Goal: Task Accomplishment & Management: Use online tool/utility

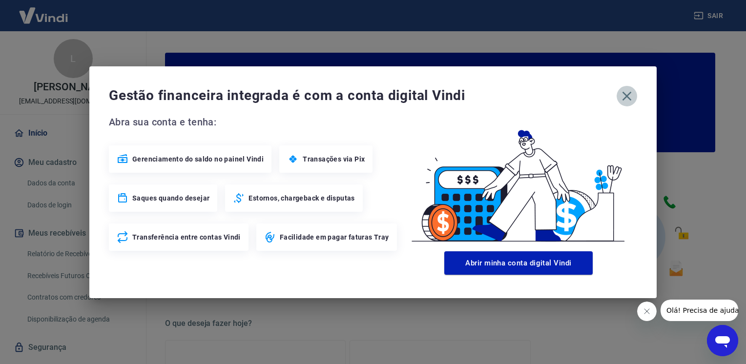
click at [633, 100] on icon "button" at bounding box center [627, 96] width 16 height 16
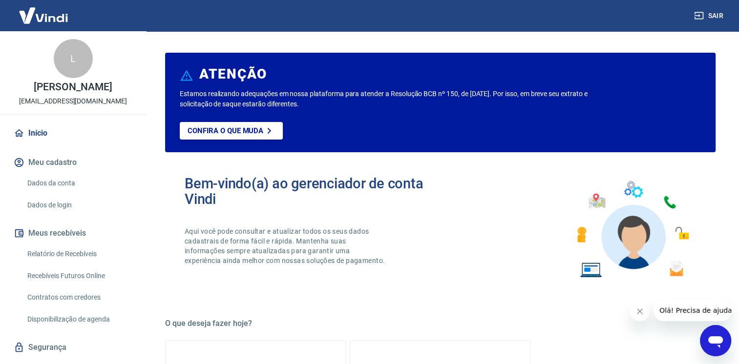
click at [78, 264] on link "Relatório de Recebíveis" at bounding box center [78, 254] width 111 height 20
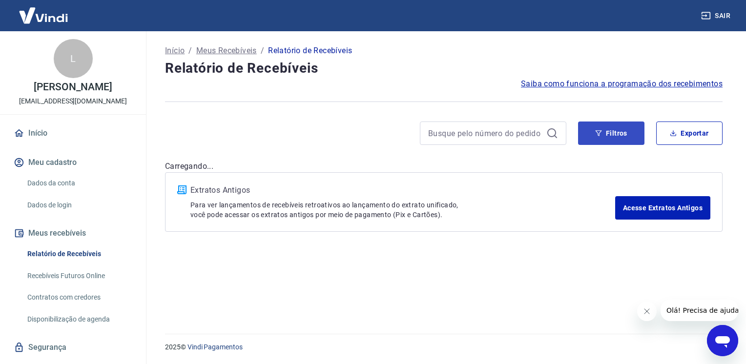
click at [620, 135] on button "Filtros" at bounding box center [611, 133] width 66 height 23
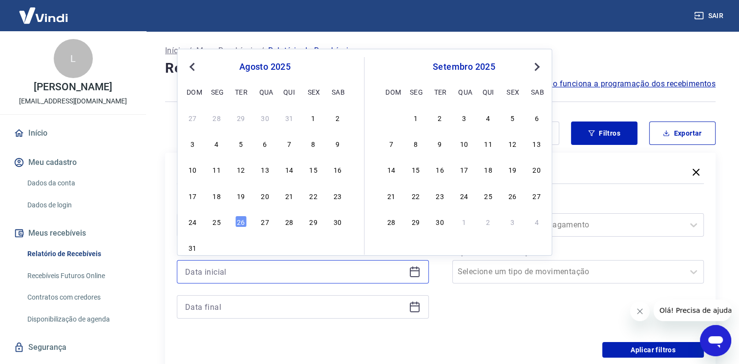
click at [208, 270] on input at bounding box center [295, 272] width 220 height 15
click at [239, 219] on div "26" at bounding box center [241, 222] width 12 height 12
type input "[DATE]"
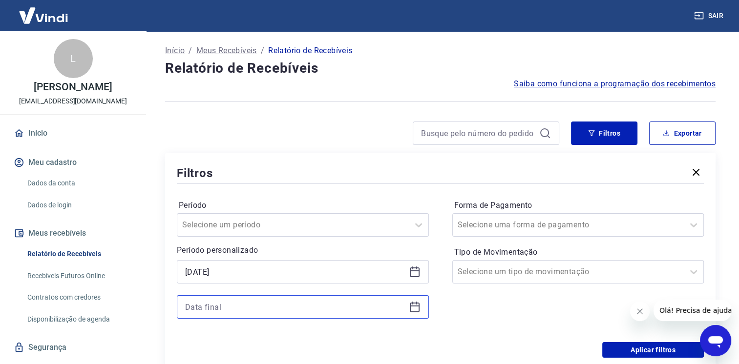
click at [252, 304] on input at bounding box center [295, 307] width 220 height 15
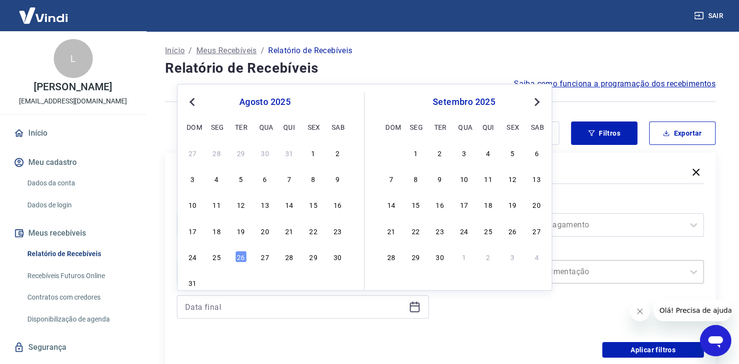
drag, startPoint x: 237, startPoint y: 256, endPoint x: 601, endPoint y: 261, distance: 363.7
click at [237, 256] on div "26" at bounding box center [241, 257] width 12 height 12
type input "[DATE]"
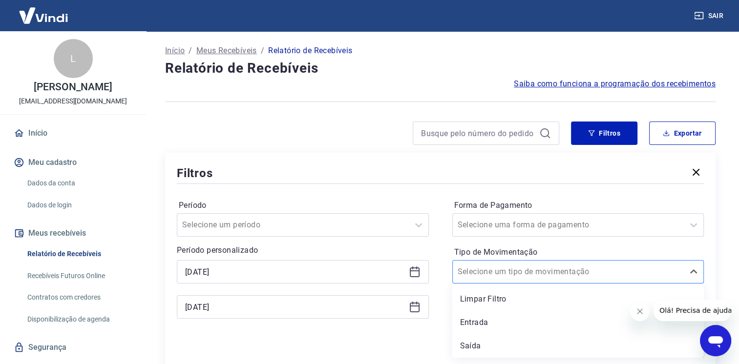
click at [594, 271] on div at bounding box center [568, 272] width 222 height 14
click at [517, 321] on div "Entrada" at bounding box center [578, 323] width 252 height 20
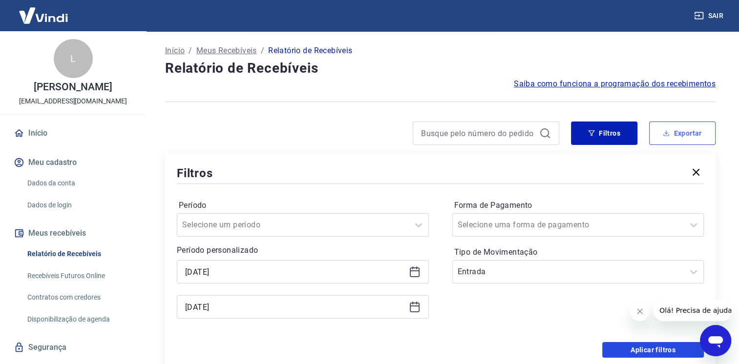
drag, startPoint x: 631, startPoint y: 356, endPoint x: 674, endPoint y: 131, distance: 229.7
click at [632, 356] on button "Aplicar filtros" at bounding box center [653, 350] width 102 height 16
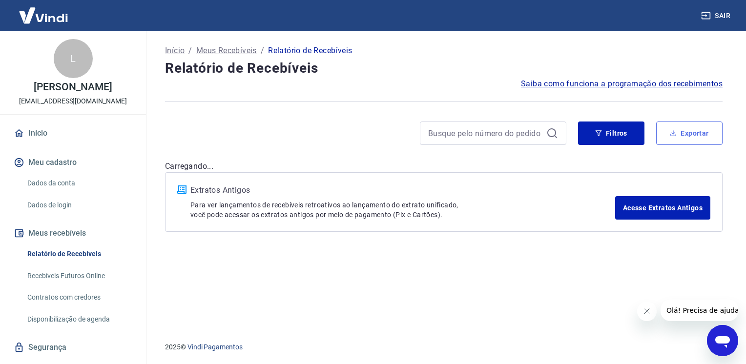
click at [675, 131] on button "Exportar" at bounding box center [689, 133] width 66 height 23
type input "[DATE]"
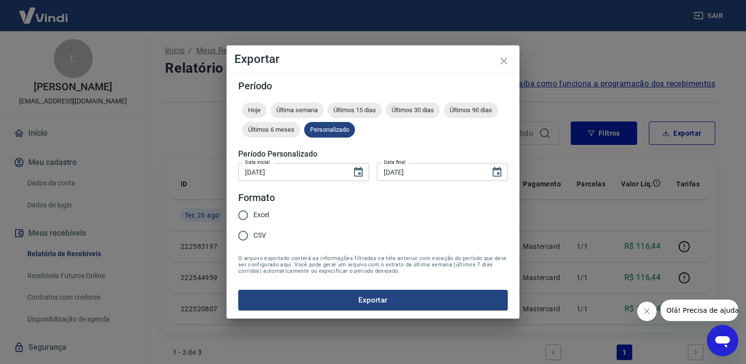
click at [243, 214] on input "Excel" at bounding box center [243, 215] width 21 height 21
radio input "true"
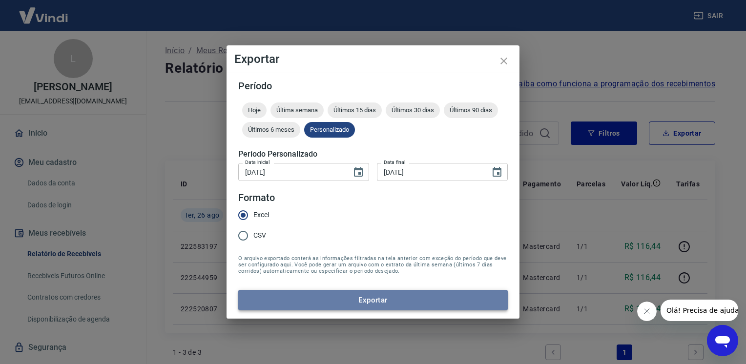
click at [295, 296] on button "Exportar" at bounding box center [372, 300] width 269 height 21
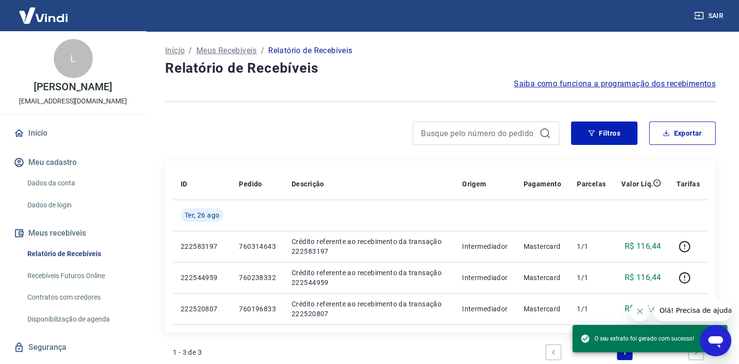
click at [699, 11] on icon "button" at bounding box center [699, 16] width 10 height 10
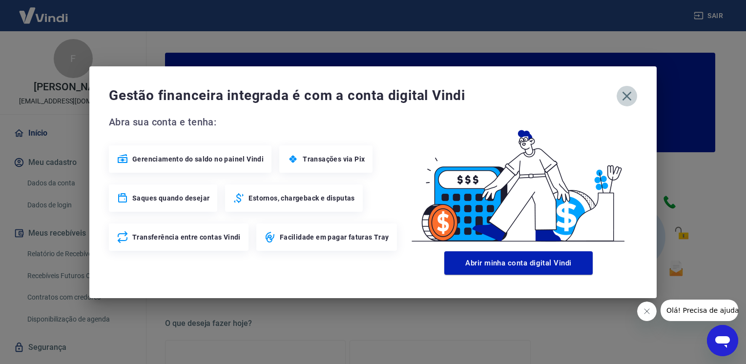
drag, startPoint x: 629, startPoint y: 97, endPoint x: 508, endPoint y: 100, distance: 121.1
click at [628, 97] on icon "button" at bounding box center [627, 96] width 16 height 16
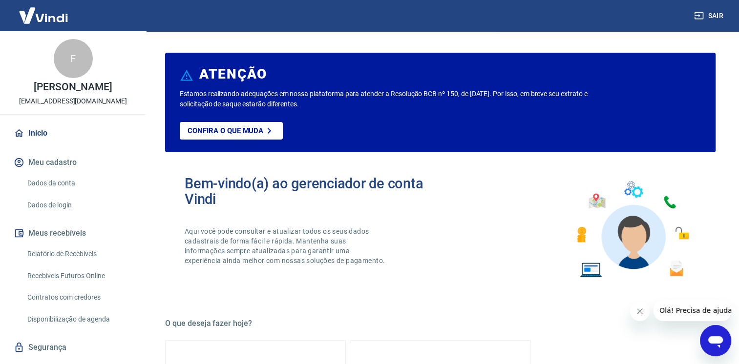
click at [50, 264] on link "Relatório de Recebíveis" at bounding box center [78, 254] width 111 height 20
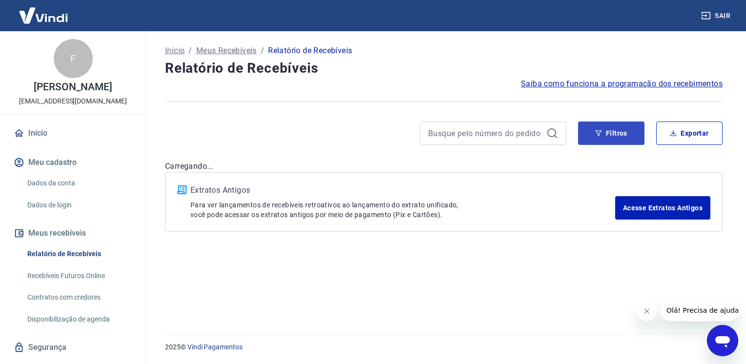
click at [631, 128] on button "Filtros" at bounding box center [611, 133] width 66 height 23
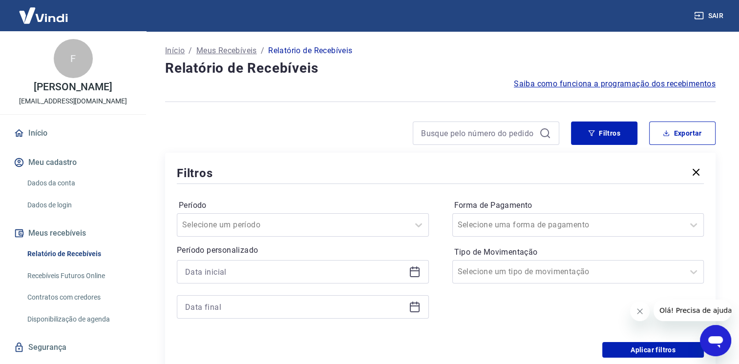
click at [342, 281] on div at bounding box center [303, 271] width 252 height 23
click at [328, 269] on input at bounding box center [295, 272] width 220 height 15
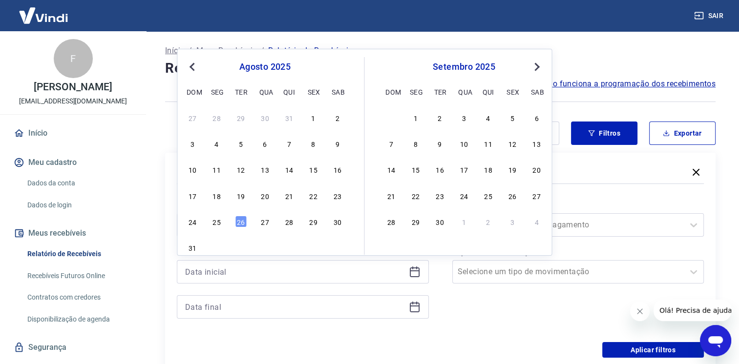
click at [238, 221] on div "26" at bounding box center [241, 222] width 12 height 12
type input "[DATE]"
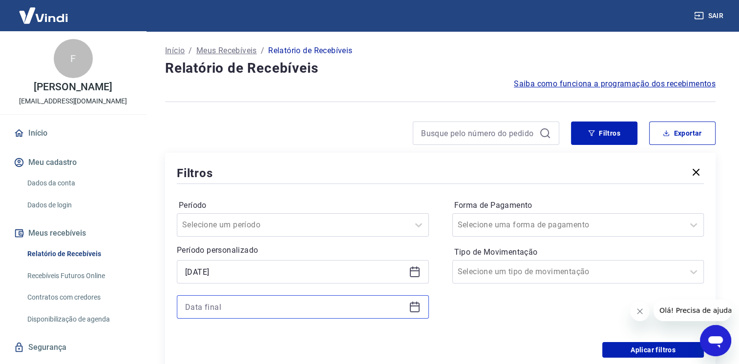
click at [228, 306] on input at bounding box center [295, 307] width 220 height 15
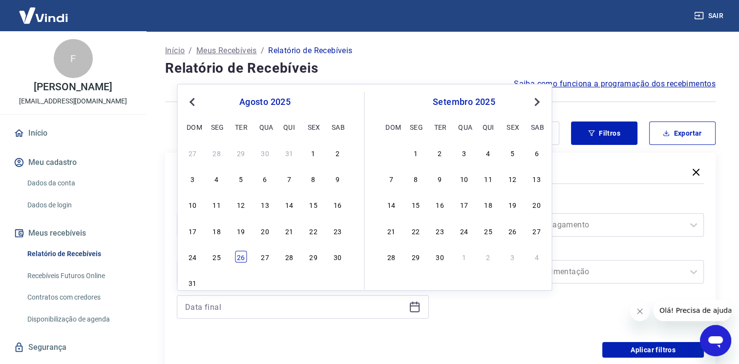
drag, startPoint x: 245, startPoint y: 250, endPoint x: 242, endPoint y: 258, distance: 8.3
click at [243, 253] on div "24 25 26 27 28 29 30" at bounding box center [264, 256] width 159 height 14
click at [241, 259] on div "26" at bounding box center [241, 257] width 12 height 12
type input "[DATE]"
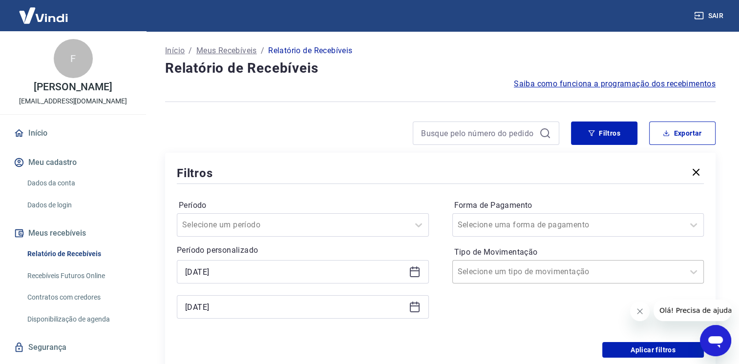
click at [549, 276] on div at bounding box center [568, 272] width 222 height 14
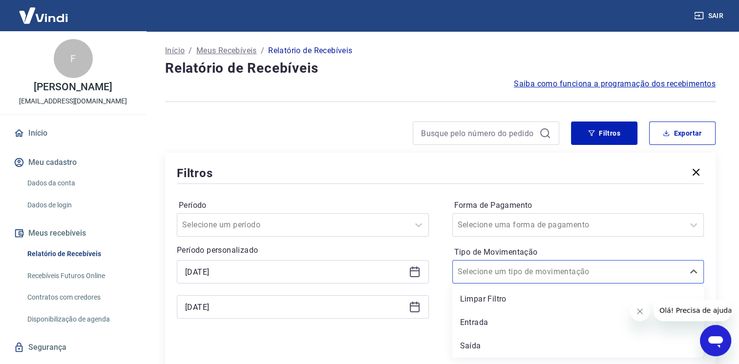
drag, startPoint x: 510, startPoint y: 321, endPoint x: 645, endPoint y: 344, distance: 137.2
click at [508, 321] on div "Entrada" at bounding box center [578, 323] width 252 height 20
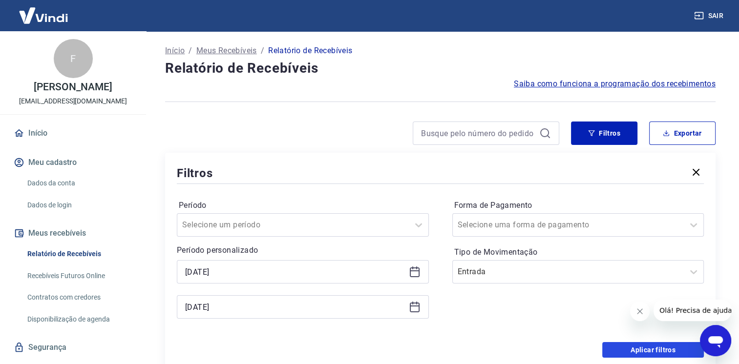
drag, startPoint x: 648, startPoint y: 346, endPoint x: 684, endPoint y: 114, distance: 235.2
click at [648, 347] on button "Aplicar filtros" at bounding box center [653, 350] width 102 height 16
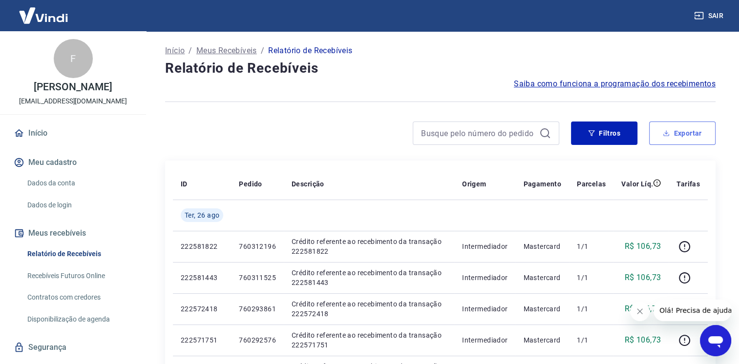
click at [682, 134] on button "Exportar" at bounding box center [682, 133] width 66 height 23
type input "[DATE]"
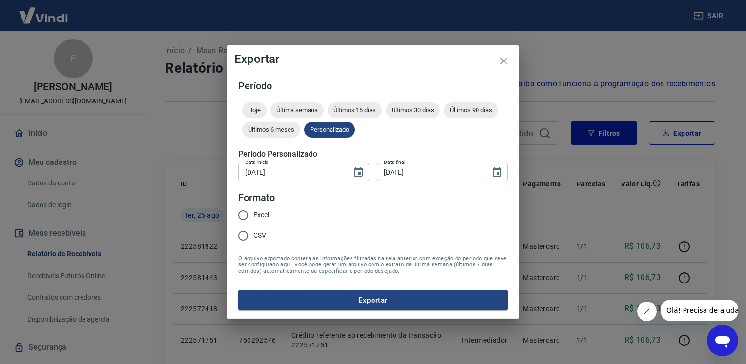
click at [254, 219] on span "Excel" at bounding box center [261, 215] width 16 height 10
click at [253, 219] on input "Excel" at bounding box center [243, 215] width 21 height 21
radio input "true"
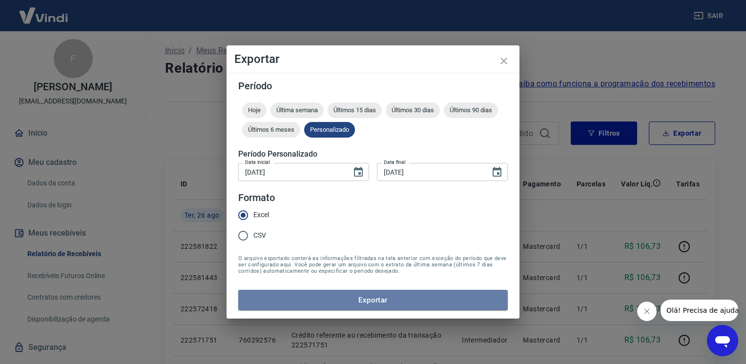
click at [294, 306] on button "Exportar" at bounding box center [372, 300] width 269 height 21
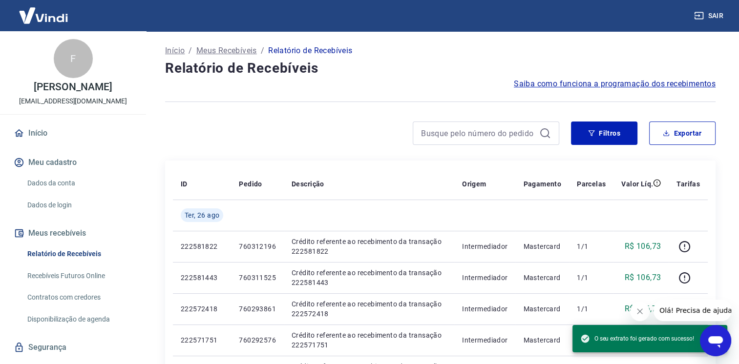
drag, startPoint x: 466, startPoint y: 54, endPoint x: 512, endPoint y: 48, distance: 45.8
click at [466, 54] on div "Início / Meus Recebíveis / Relatório de Recebíveis" at bounding box center [440, 51] width 550 height 16
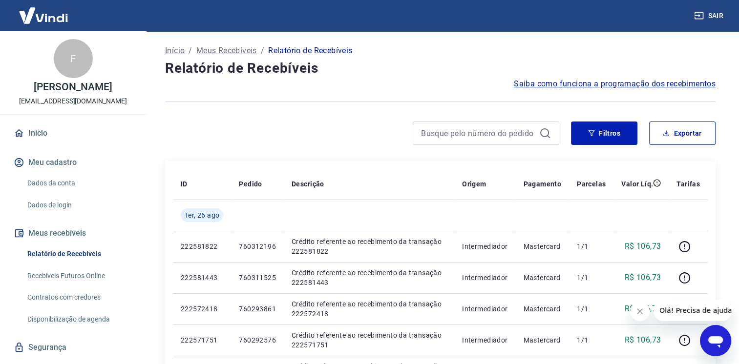
click at [708, 20] on button "Sair" at bounding box center [709, 16] width 35 height 18
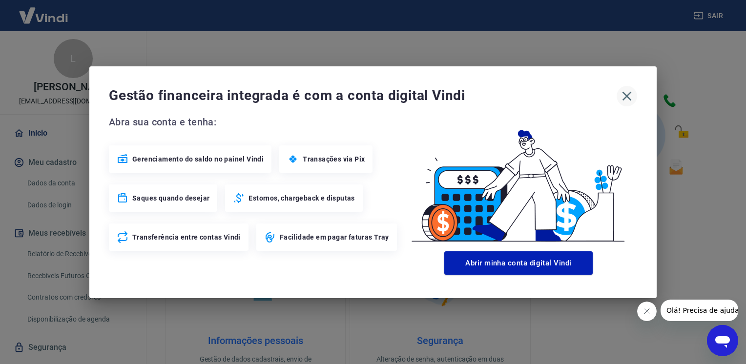
click at [626, 97] on icon "button" at bounding box center [626, 95] width 9 height 9
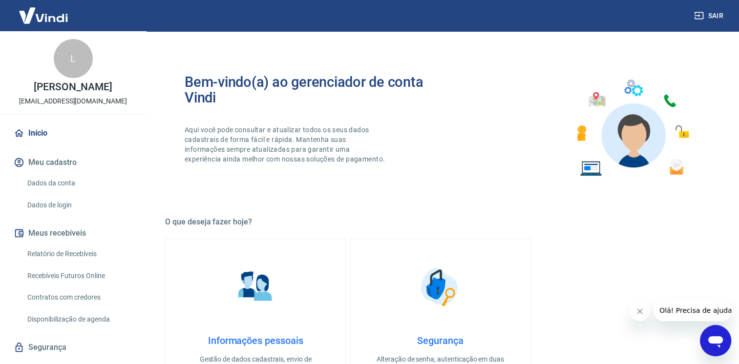
click at [52, 264] on link "Relatório de Recebíveis" at bounding box center [78, 254] width 111 height 20
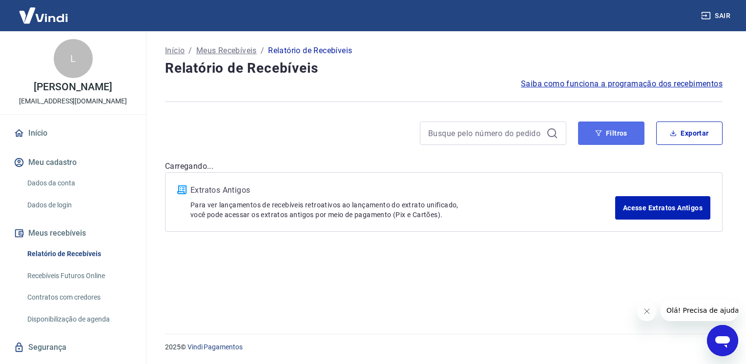
click at [625, 134] on button "Filtros" at bounding box center [611, 133] width 66 height 23
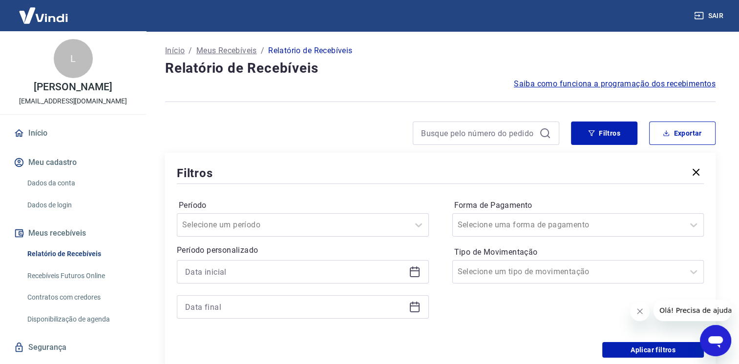
click at [220, 258] on div "Período personalizado" at bounding box center [303, 282] width 252 height 74
click at [223, 273] on input at bounding box center [295, 272] width 220 height 15
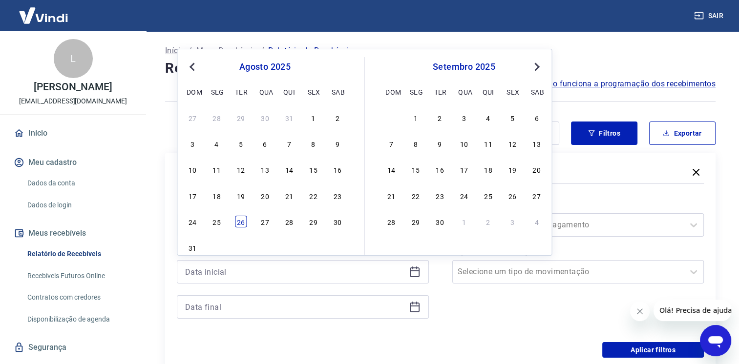
drag, startPoint x: 240, startPoint y: 224, endPoint x: 233, endPoint y: 317, distance: 93.5
click at [239, 224] on div "26" at bounding box center [241, 222] width 12 height 12
type input "[DATE]"
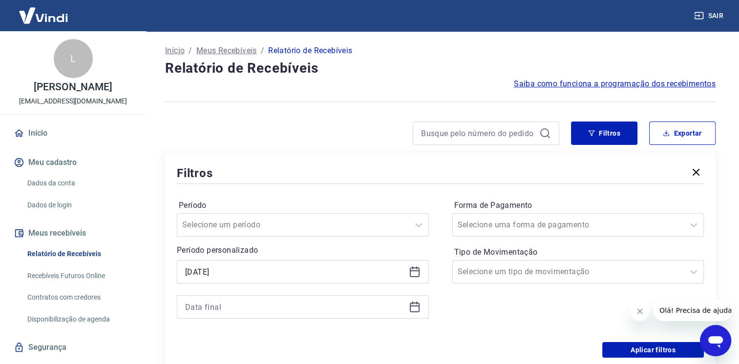
click at [233, 316] on div at bounding box center [303, 306] width 252 height 23
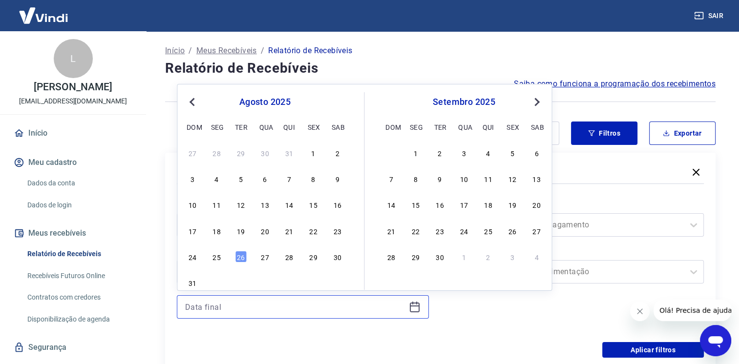
click at [233, 304] on input at bounding box center [295, 307] width 220 height 15
click at [236, 248] on div "27 28 29 30 31 1 2 3 4 5 6 7 8 9 10 11 12 13 14 15 16 17 18 19 20 21 22 23 24 2…" at bounding box center [264, 217] width 159 height 145
click at [239, 255] on div "26" at bounding box center [241, 257] width 12 height 12
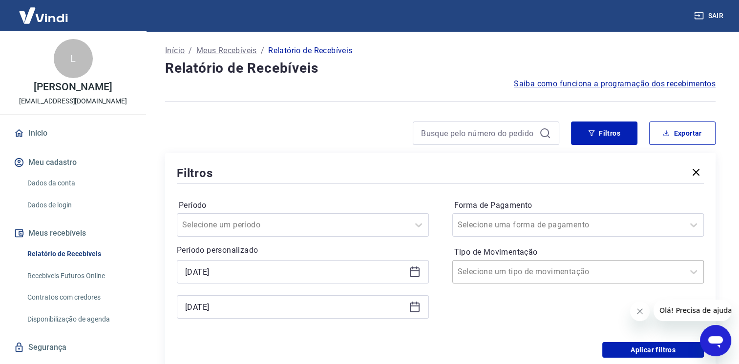
type input "[DATE]"
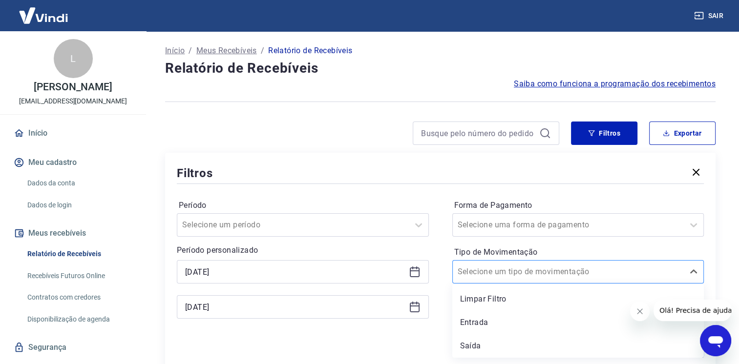
click at [537, 271] on input "Tipo de Movimentação" at bounding box center [506, 272] width 99 height 12
click at [517, 326] on div "Entrada" at bounding box center [578, 323] width 252 height 20
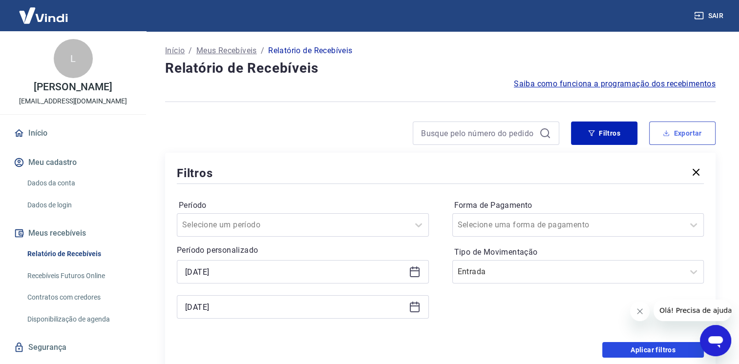
click at [643, 348] on button "Aplicar filtros" at bounding box center [653, 350] width 102 height 16
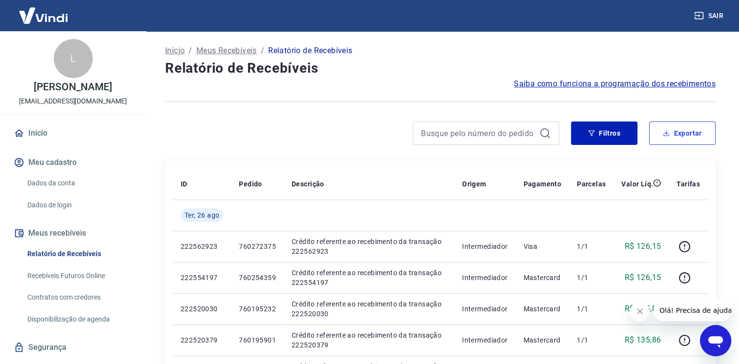
click at [685, 136] on button "Exportar" at bounding box center [682, 133] width 66 height 23
type input "[DATE]"
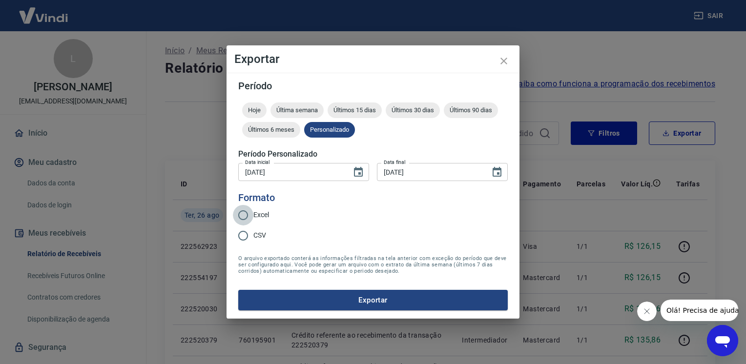
drag, startPoint x: 247, startPoint y: 214, endPoint x: 269, endPoint y: 247, distance: 40.1
click at [246, 217] on input "Excel" at bounding box center [243, 215] width 21 height 21
radio input "true"
click at [313, 296] on button "Exportar" at bounding box center [372, 300] width 269 height 21
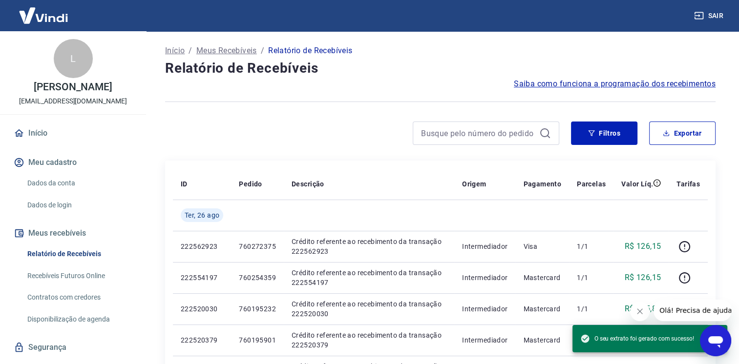
click at [704, 15] on button "Sair" at bounding box center [709, 16] width 35 height 18
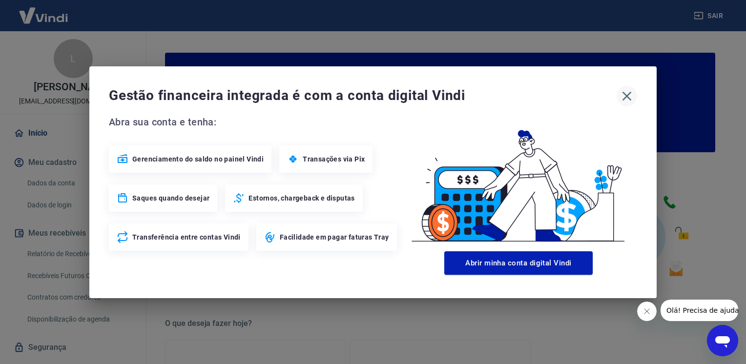
click at [624, 92] on icon "button" at bounding box center [627, 96] width 16 height 16
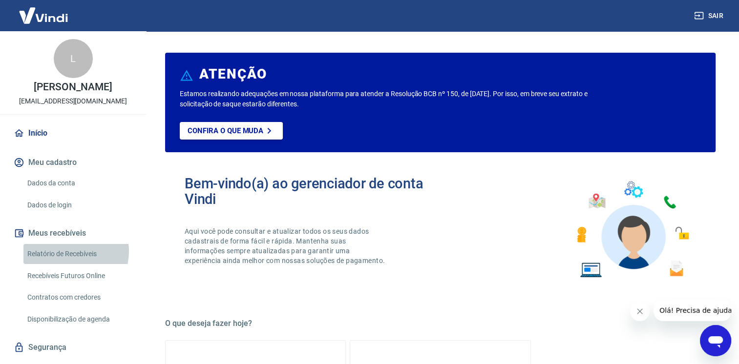
click at [70, 262] on link "Relatório de Recebíveis" at bounding box center [78, 254] width 111 height 20
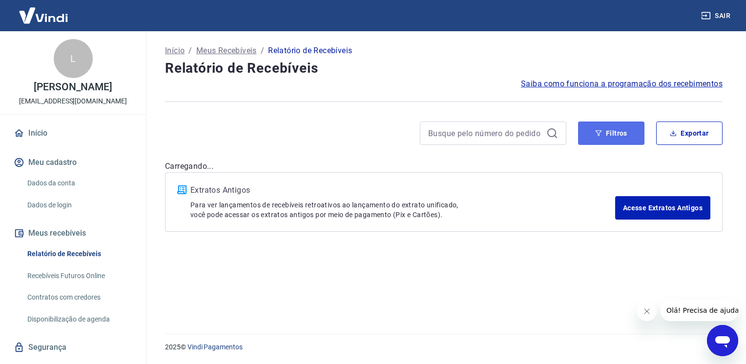
click at [582, 144] on button "Filtros" at bounding box center [611, 133] width 66 height 23
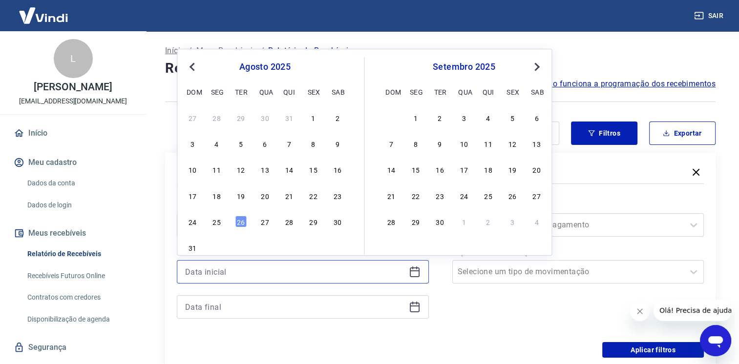
click at [201, 269] on input at bounding box center [295, 272] width 220 height 15
click at [237, 220] on div "26" at bounding box center [241, 222] width 12 height 12
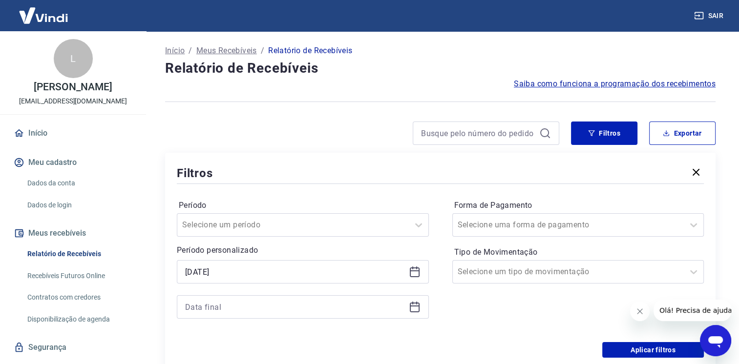
type input "[DATE]"
click at [246, 299] on div at bounding box center [303, 306] width 252 height 23
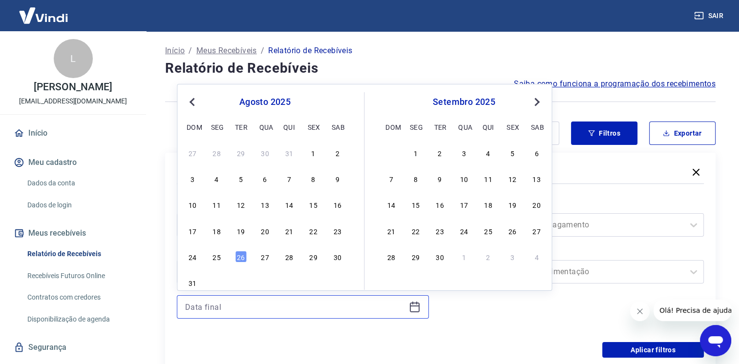
click at [237, 309] on input at bounding box center [295, 307] width 220 height 15
click at [240, 251] on div "26" at bounding box center [241, 257] width 12 height 12
type input "[DATE]"
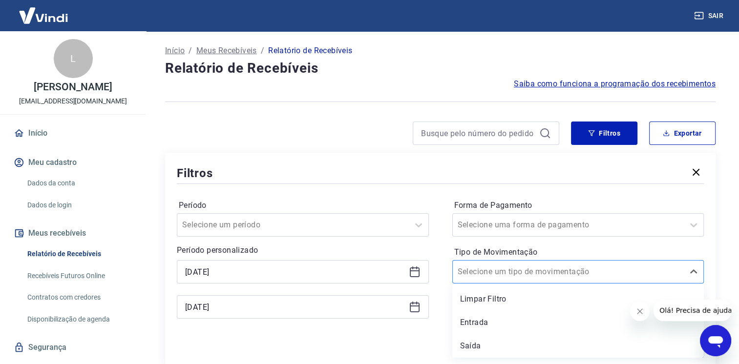
click at [581, 266] on div at bounding box center [568, 272] width 222 height 14
click at [502, 325] on div "Entrada" at bounding box center [578, 323] width 252 height 20
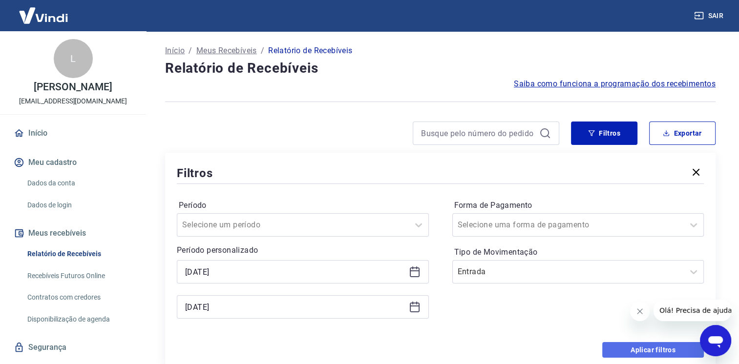
click at [668, 354] on button "Aplicar filtros" at bounding box center [653, 350] width 102 height 16
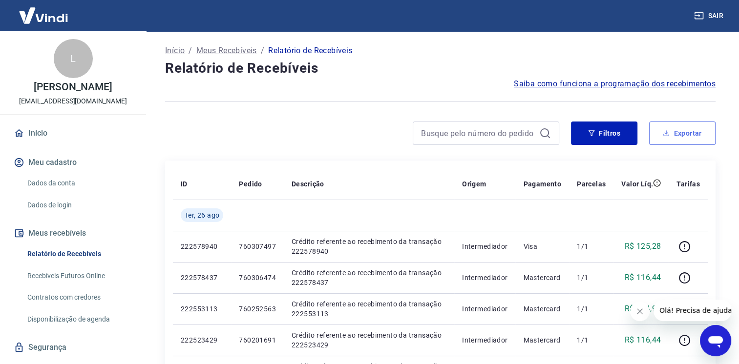
click at [672, 130] on button "Exportar" at bounding box center [682, 133] width 66 height 23
type input "[DATE]"
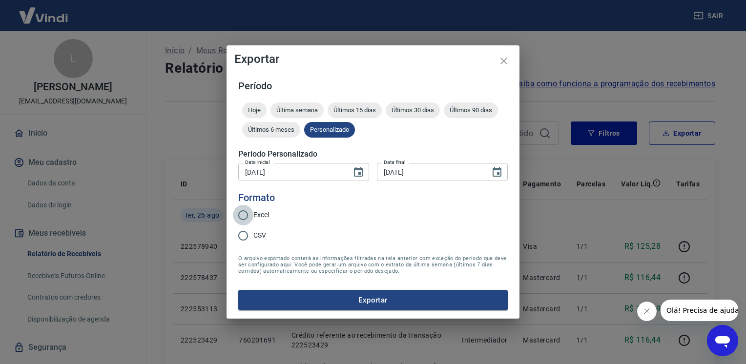
click at [246, 213] on input "Excel" at bounding box center [243, 215] width 21 height 21
radio input "true"
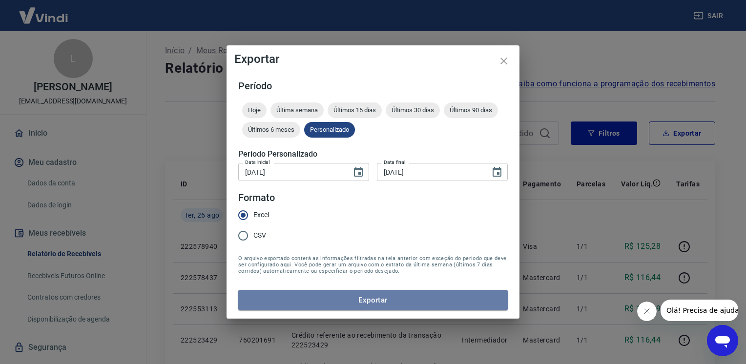
drag, startPoint x: 279, startPoint y: 309, endPoint x: 279, endPoint y: 293, distance: 15.6
click at [279, 309] on button "Exportar" at bounding box center [372, 300] width 269 height 21
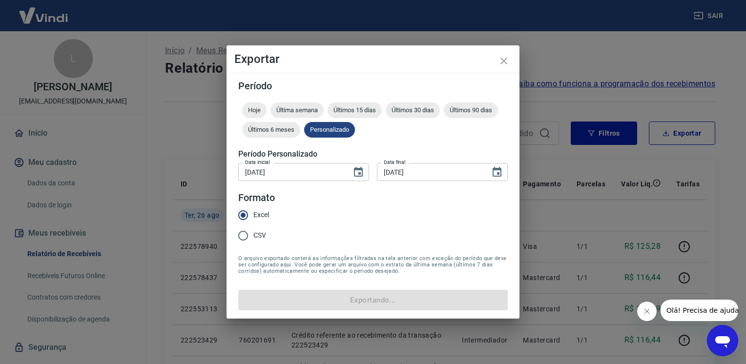
click at [279, 292] on form "Período Hoje Última semana Últimos 15 dias Últimos 30 dias Últimos 90 dias Últi…" at bounding box center [372, 195] width 269 height 229
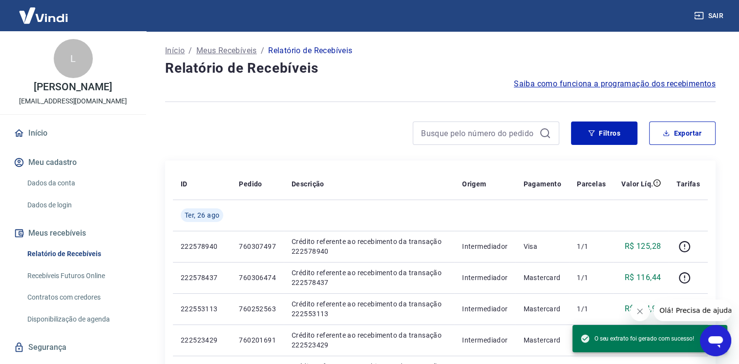
click at [220, 126] on div at bounding box center [362, 133] width 394 height 23
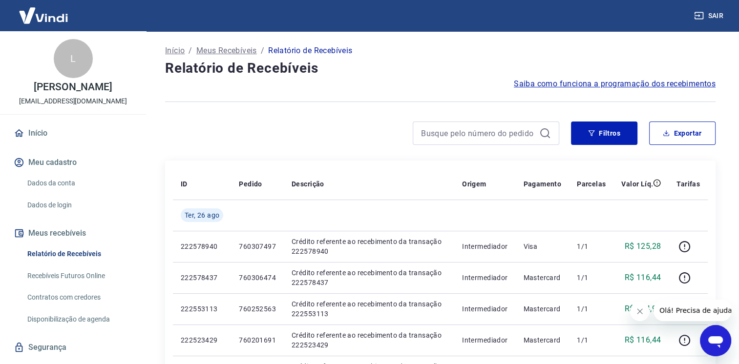
click at [721, 8] on button "Sair" at bounding box center [709, 16] width 35 height 18
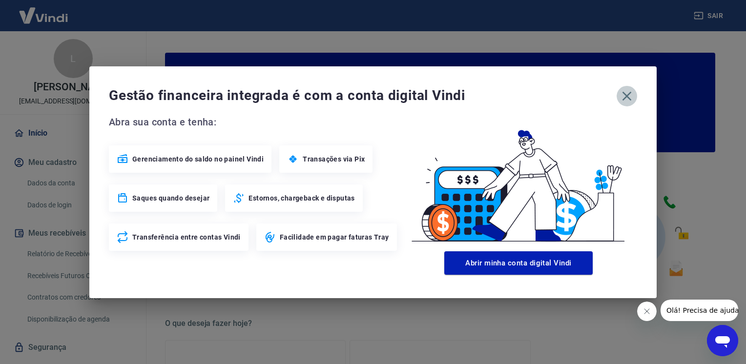
click at [621, 96] on icon "button" at bounding box center [627, 96] width 16 height 16
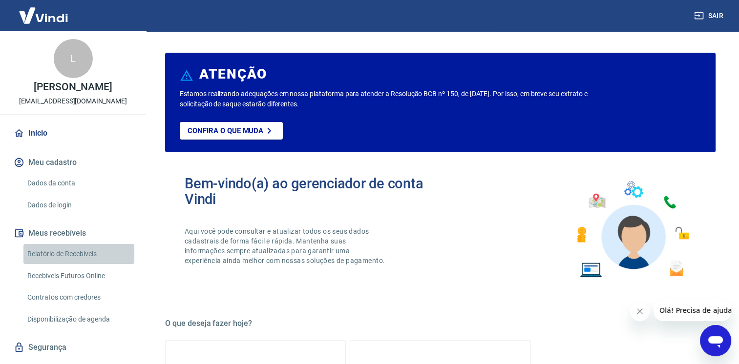
click at [93, 264] on link "Relatório de Recebíveis" at bounding box center [78, 254] width 111 height 20
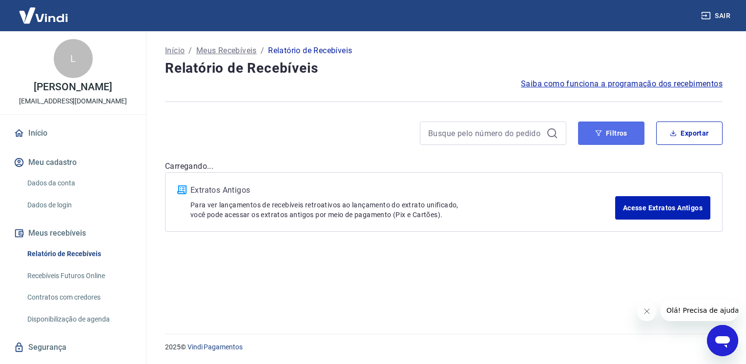
click at [619, 123] on button "Filtros" at bounding box center [611, 133] width 66 height 23
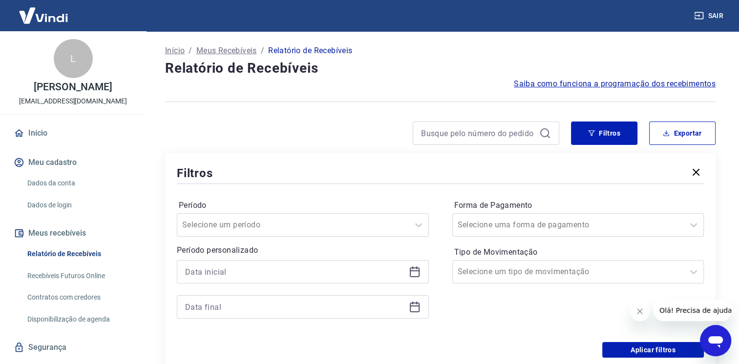
drag, startPoint x: 256, startPoint y: 283, endPoint x: 260, endPoint y: 278, distance: 6.3
click at [256, 283] on div at bounding box center [303, 271] width 252 height 23
click at [260, 274] on input at bounding box center [295, 272] width 220 height 15
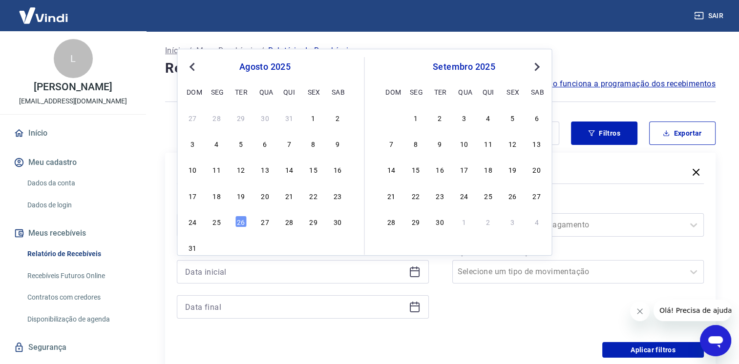
click at [245, 224] on div "26" at bounding box center [241, 222] width 12 height 12
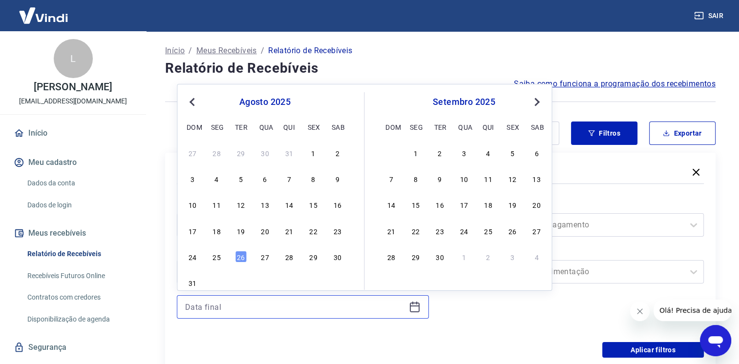
type input "[DATE]"
click at [250, 305] on input at bounding box center [295, 307] width 220 height 15
drag, startPoint x: 234, startPoint y: 265, endPoint x: 242, endPoint y: 258, distance: 10.1
click at [234, 265] on div "27 28 29 30 31 1 2 3 4 5 6 7 8 9 10 11 12 13 14 15 16 17 18 19 20 21 22 23 24 2…" at bounding box center [264, 217] width 159 height 145
click at [242, 258] on div "26" at bounding box center [241, 257] width 12 height 12
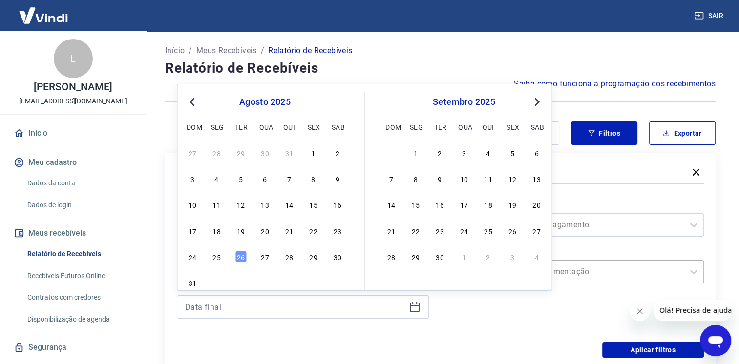
type input "[DATE]"
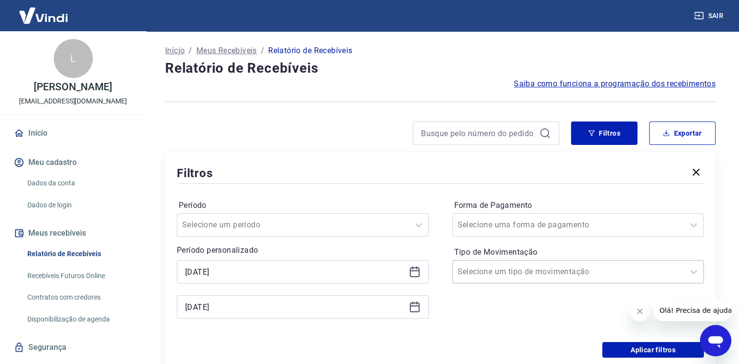
click at [575, 271] on div at bounding box center [568, 272] width 222 height 14
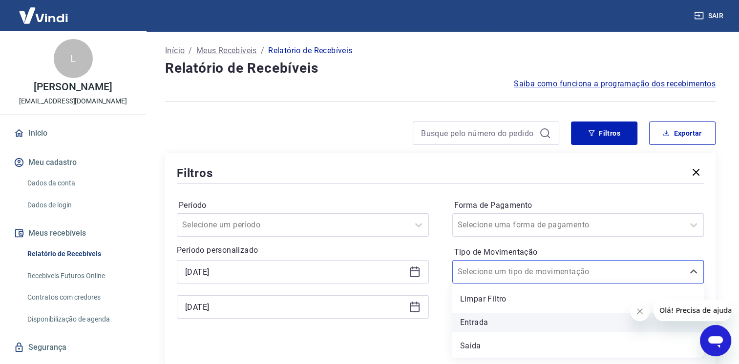
click at [508, 319] on div "Entrada" at bounding box center [578, 323] width 252 height 20
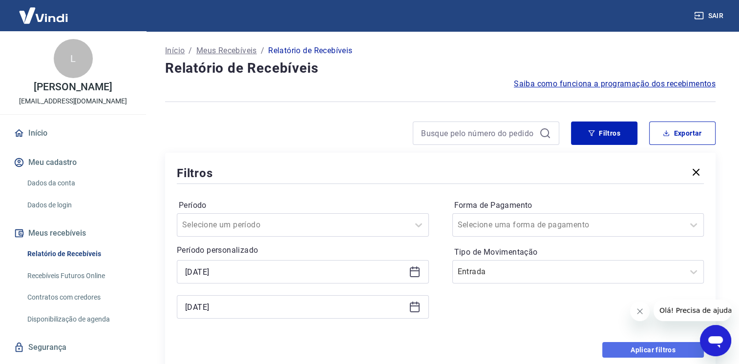
click at [630, 348] on button "Aplicar filtros" at bounding box center [653, 350] width 102 height 16
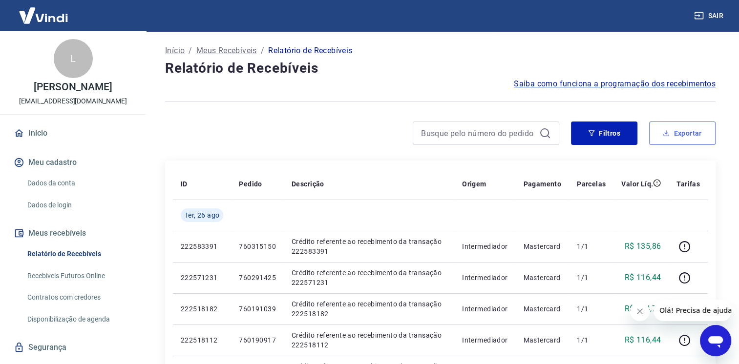
click at [666, 138] on button "Exportar" at bounding box center [682, 133] width 66 height 23
type input "[DATE]"
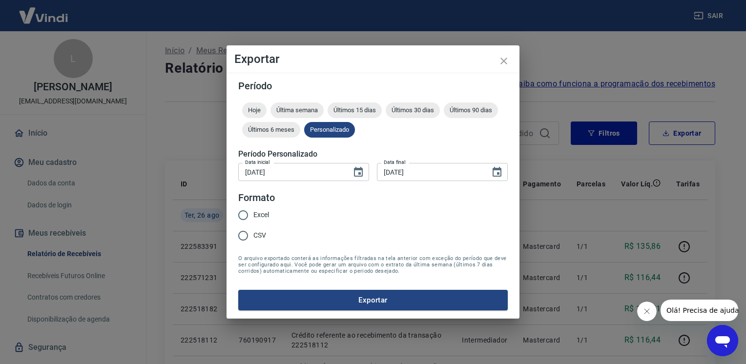
click at [258, 214] on span "Excel" at bounding box center [261, 215] width 16 height 10
click at [253, 214] on input "Excel" at bounding box center [243, 215] width 21 height 21
radio input "true"
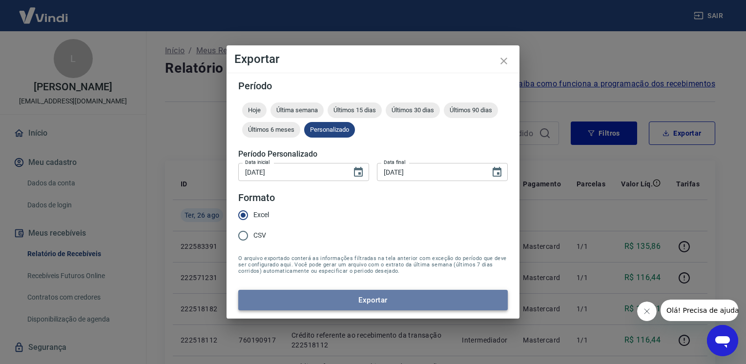
click at [268, 300] on button "Exportar" at bounding box center [372, 300] width 269 height 21
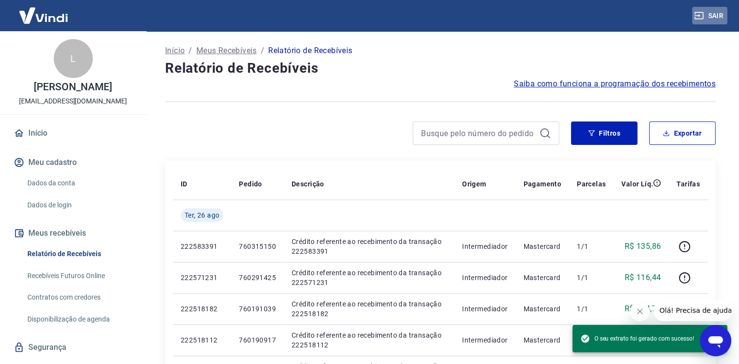
click at [706, 16] on button "Sair" at bounding box center [709, 16] width 35 height 18
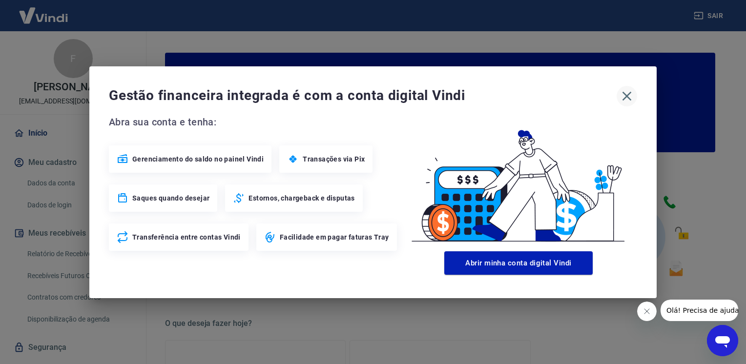
click at [631, 95] on icon "button" at bounding box center [627, 96] width 16 height 16
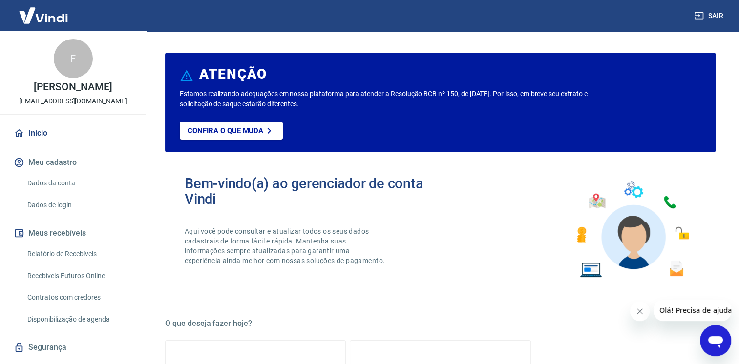
click at [68, 264] on link "Relatório de Recebíveis" at bounding box center [78, 254] width 111 height 20
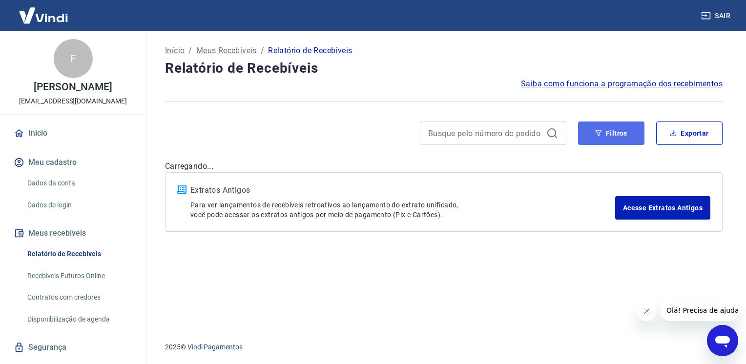
click at [637, 133] on button "Filtros" at bounding box center [611, 133] width 66 height 23
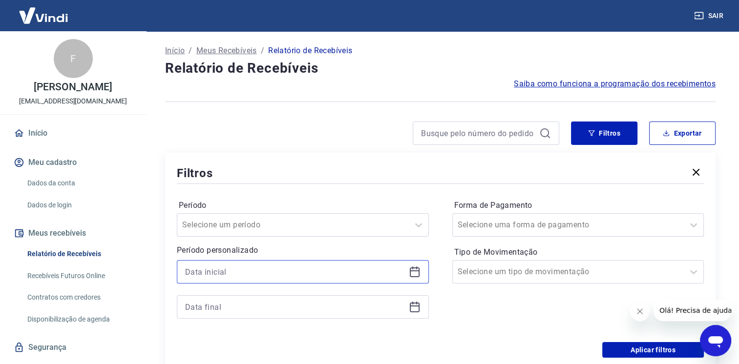
click at [328, 279] on input at bounding box center [295, 272] width 220 height 15
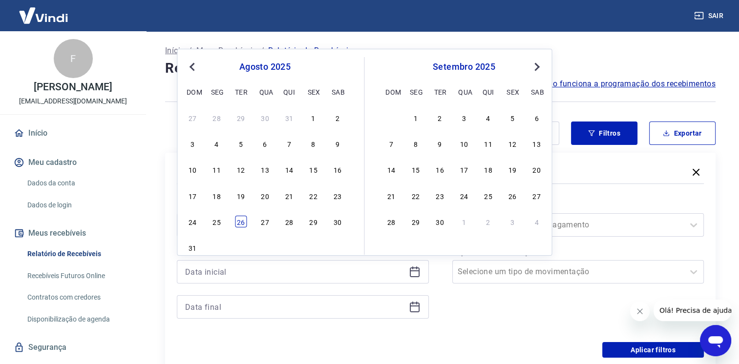
click at [237, 226] on div "26" at bounding box center [241, 222] width 12 height 12
type input "[DATE]"
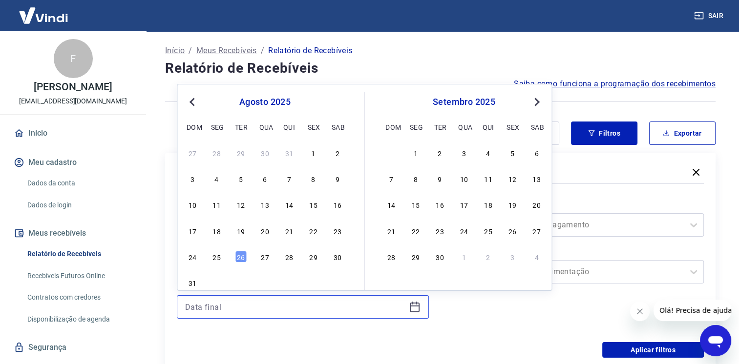
drag, startPoint x: 231, startPoint y: 307, endPoint x: 229, endPoint y: 277, distance: 30.3
click at [231, 308] on input at bounding box center [295, 307] width 220 height 15
click at [239, 263] on div "26" at bounding box center [241, 257] width 12 height 12
type input "[DATE]"
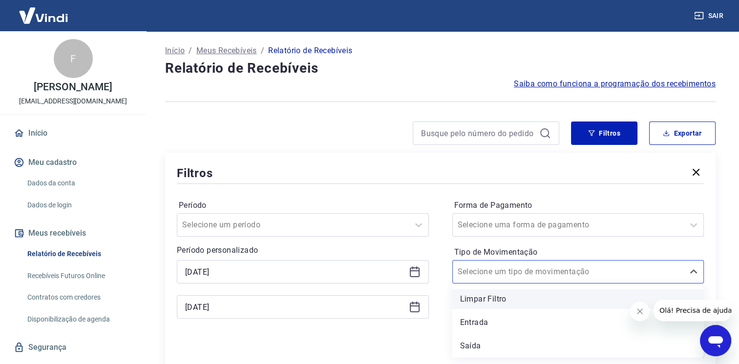
drag, startPoint x: 539, startPoint y: 274, endPoint x: 510, endPoint y: 290, distance: 32.8
click at [538, 274] on input "Tipo de Movimentação" at bounding box center [506, 272] width 99 height 12
drag, startPoint x: 482, startPoint y: 319, endPoint x: 640, endPoint y: 356, distance: 162.5
click at [482, 320] on div "Entrada" at bounding box center [578, 323] width 252 height 20
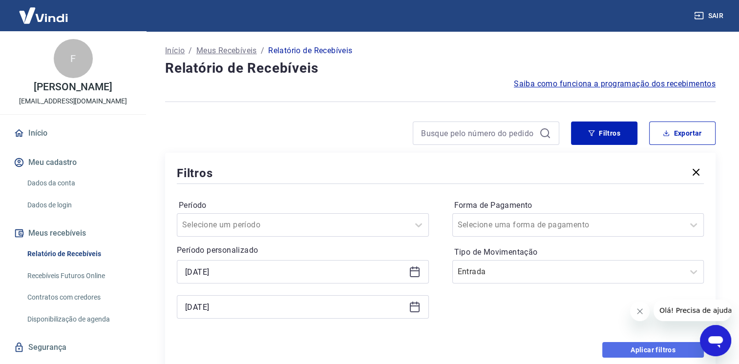
click at [655, 349] on button "Aplicar filtros" at bounding box center [653, 350] width 102 height 16
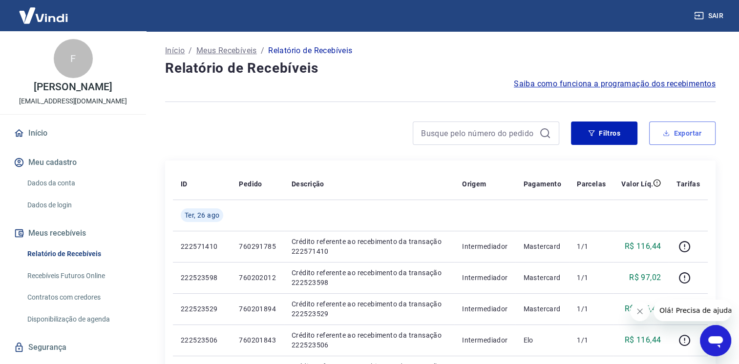
click at [691, 124] on button "Exportar" at bounding box center [682, 133] width 66 height 23
type input "[DATE]"
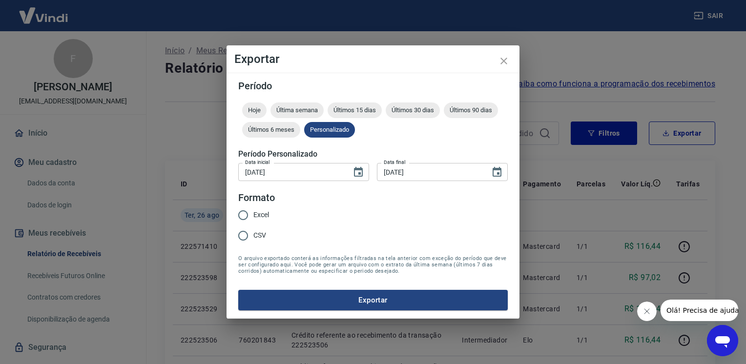
click at [246, 211] on input "Excel" at bounding box center [243, 215] width 21 height 21
radio input "true"
click at [293, 301] on button "Exportar" at bounding box center [372, 300] width 269 height 21
